Goal: Information Seeking & Learning: Learn about a topic

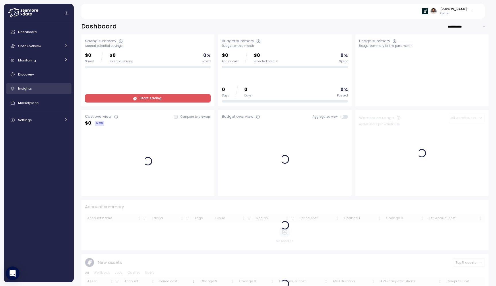
click at [50, 87] on div "Insights" at bounding box center [43, 89] width 50 height 6
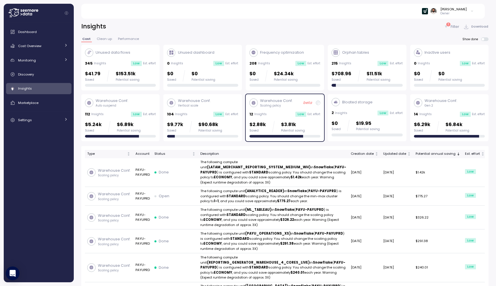
click at [138, 81] on div "$41.79 Saved $153.51k Potential saving" at bounding box center [120, 75] width 71 height 11
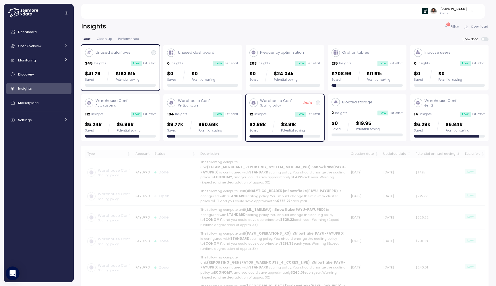
click at [277, 106] on p "Scaling policy" at bounding box center [276, 106] width 33 height 4
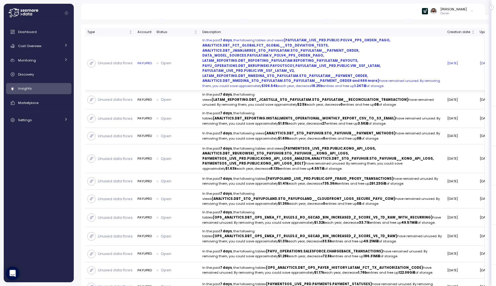
scroll to position [122, 0]
click at [280, 79] on strong "(PAYULATAM_LIVE_PRD.PUBLIC.POLV4_PPS_ORDEN_PAGO, ANALYTICS.DBT_FCT_GLOBAL.FCT_G…" at bounding box center [297, 60] width 188 height 45
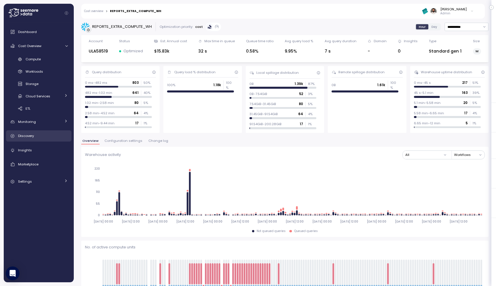
click at [49, 134] on div "Discovery" at bounding box center [43, 136] width 50 height 6
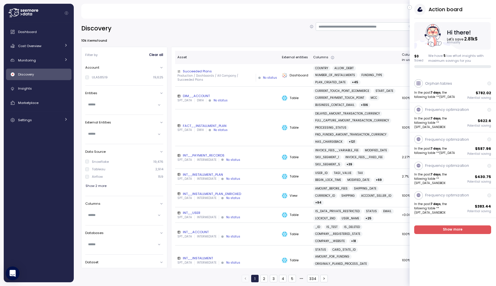
click at [411, 6] on icon "button" at bounding box center [410, 7] width 3 height 7
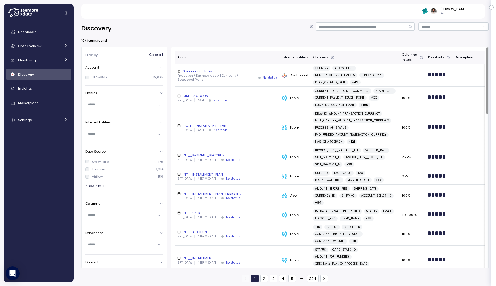
click at [244, 103] on div "SPT_DATA DWH No status" at bounding box center [228, 101] width 100 height 4
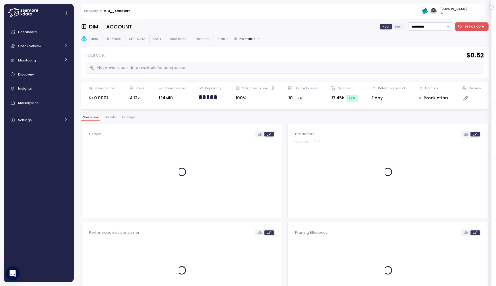
click at [108, 118] on span "Details" at bounding box center [110, 117] width 11 height 3
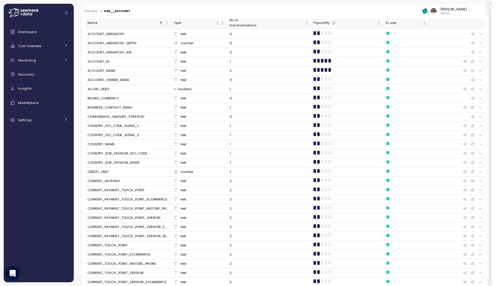
scroll to position [161, 0]
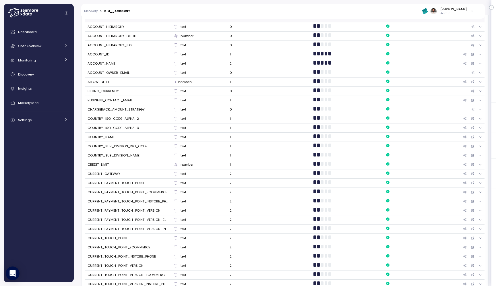
click at [128, 62] on div "ACCOUNT_NAME" at bounding box center [129, 63] width 82 height 5
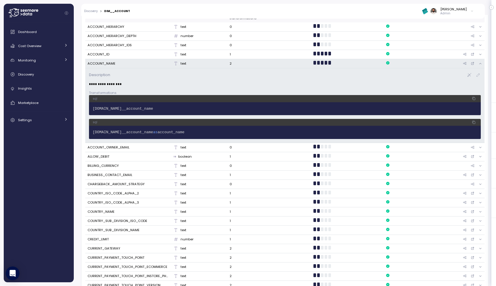
click at [115, 65] on div "ACCOUNT_NAME" at bounding box center [129, 63] width 82 height 5
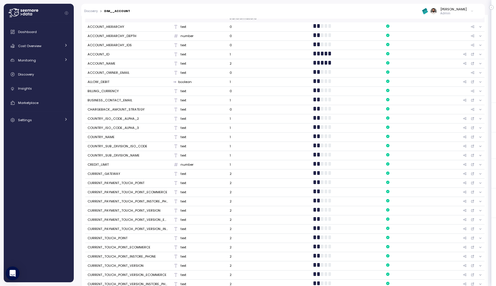
click at [111, 98] on div "BUSINESS_CONTACT_EMAIL" at bounding box center [110, 100] width 45 height 5
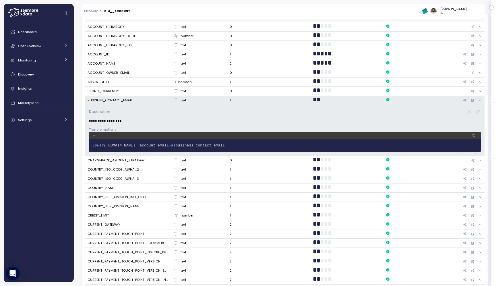
click at [122, 98] on div "BUSINESS_CONTACT_EMAIL" at bounding box center [110, 100] width 45 height 5
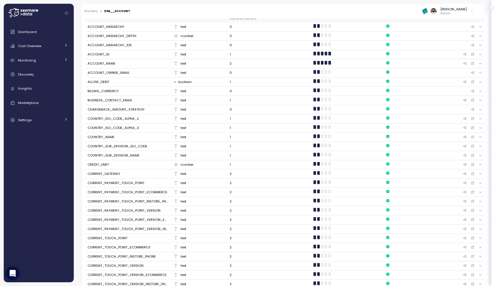
click at [120, 124] on td "COUNTRY_ISO_CODE_ALPHA_3" at bounding box center [128, 128] width 86 height 9
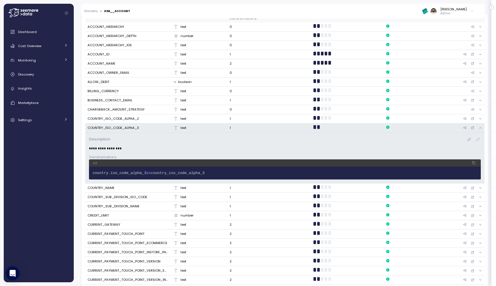
click at [120, 124] on td "COUNTRY_ISO_CODE_ALPHA_3" at bounding box center [128, 128] width 86 height 9
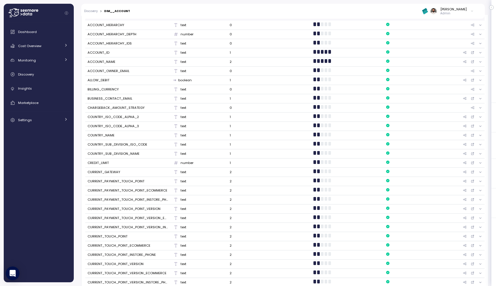
scroll to position [164, 0]
click at [120, 123] on div "COUNTRY_ISO_CODE_ALPHA_3" at bounding box center [113, 125] width 51 height 5
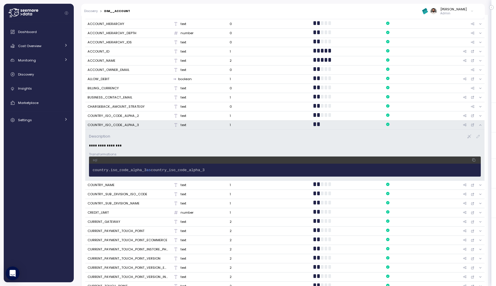
click at [120, 123] on div "COUNTRY_ISO_CODE_ALPHA_3" at bounding box center [113, 125] width 51 height 5
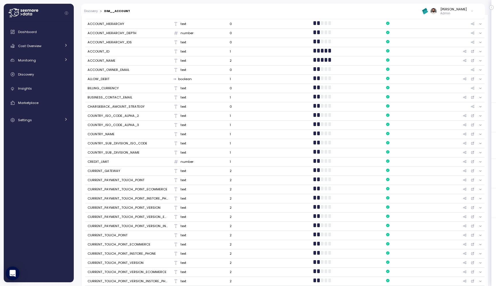
click at [121, 141] on div "COUNTRY_SUB_DIVISION_ISO_CODE" at bounding box center [118, 143] width 60 height 5
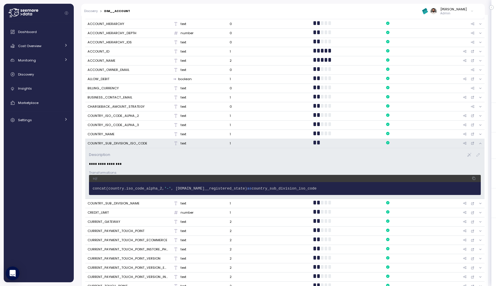
click at [122, 141] on div "COUNTRY_SUB_DIVISION_ISO_CODE" at bounding box center [118, 143] width 60 height 5
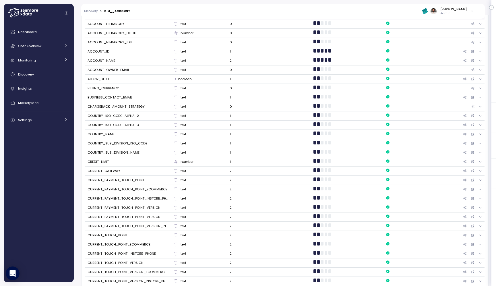
scroll to position [0, 0]
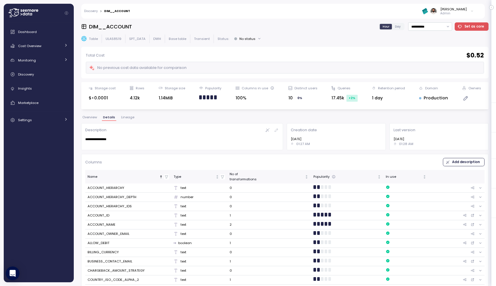
click at [127, 118] on span "Lineage" at bounding box center [127, 117] width 13 height 3
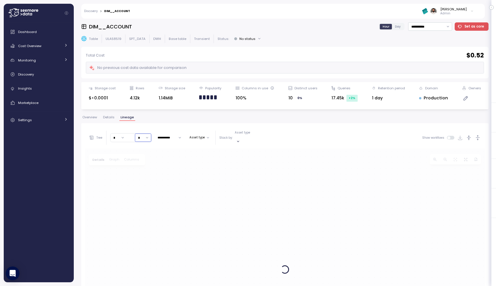
click at [142, 133] on div "* ∞ 0 1 2 3 4 5 6 7 8 9 10 11 12 13 14 15 16 17 18 19 20 * ∞ 0 1 2 3 4 5 6 7 8 …" at bounding box center [130, 137] width 41 height 9
click at [144, 137] on div "DIM__ACCOUNT" at bounding box center [142, 138] width 23 height 4
click at [160, 135] on input "*" at bounding box center [166, 138] width 16 height 8
click at [165, 153] on div "0" at bounding box center [165, 154] width 9 height 5
type input "*"
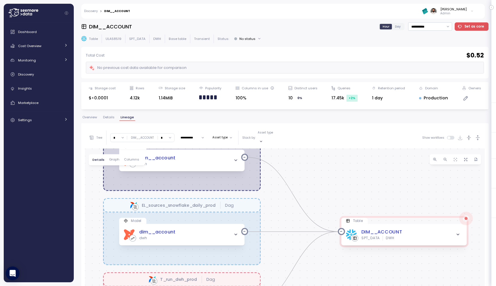
drag, startPoint x: 275, startPoint y: 249, endPoint x: 280, endPoint y: 188, distance: 61.6
click at [280, 188] on div "T_run_tableau__justt_notifications_match_prod Dag EL_sources_snowflake_daily_pr…" at bounding box center [285, 270] width 400 height 242
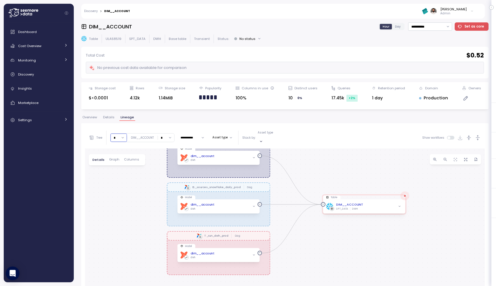
click at [121, 137] on input "*" at bounding box center [119, 138] width 16 height 8
click at [120, 177] on div "3" at bounding box center [118, 176] width 9 height 5
type input "*"
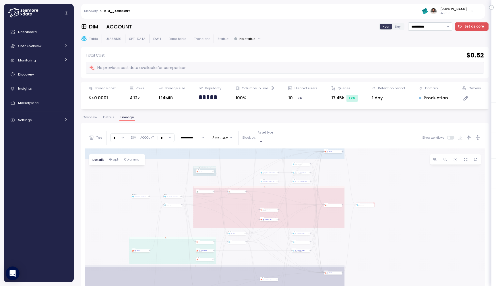
drag, startPoint x: 122, startPoint y: 234, endPoint x: 57, endPoint y: 167, distance: 93.0
click at [57, 167] on div "Action board Let's save 2.81k $ Annually $ 0 Saved We have 5 low effort insight…" at bounding box center [248, 143] width 496 height 286
click at [129, 158] on span "Columns" at bounding box center [131, 159] width 15 height 3
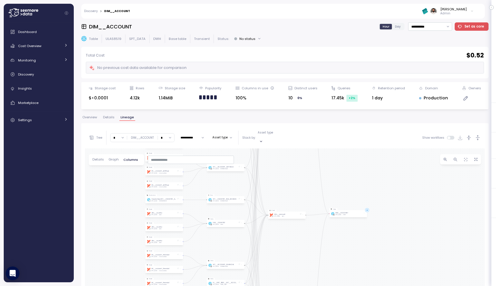
drag, startPoint x: 352, startPoint y: 243, endPoint x: 350, endPoint y: 152, distance: 90.8
click at [350, 152] on div "Model dbt dim__account SPT_DATA dwh Table DIM__ACCOUNT SPT_DATA DWH Table FACT_…" at bounding box center [285, 270] width 400 height 242
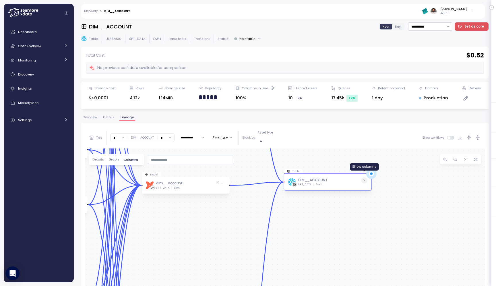
click at [364, 179] on icon at bounding box center [364, 180] width 3 height 3
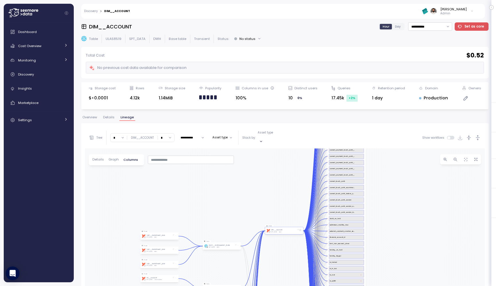
click at [300, 229] on span at bounding box center [300, 230] width 3 height 3
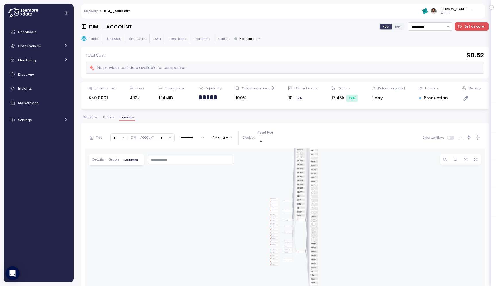
drag, startPoint x: 267, startPoint y: 250, endPoint x: 272, endPoint y: 129, distance: 120.8
click at [272, 129] on div "**********" at bounding box center [285, 259] width 400 height 264
click at [470, 135] on icon "button" at bounding box center [469, 138] width 6 height 6
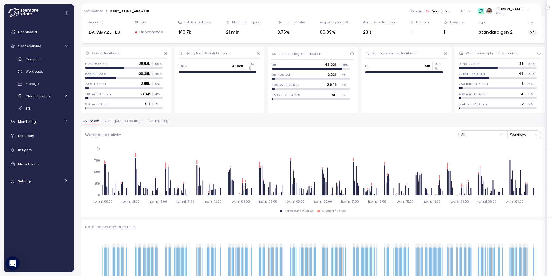
scroll to position [19, 0]
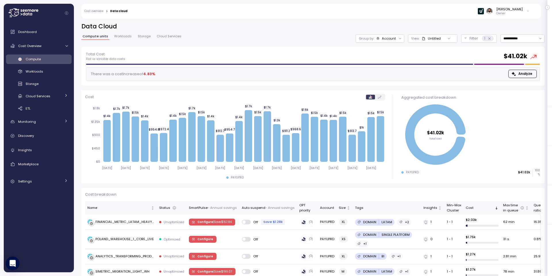
click at [389, 43] on div "**********" at bounding box center [312, 34] width 463 height 24
